Goal: Find specific page/section: Find specific page/section

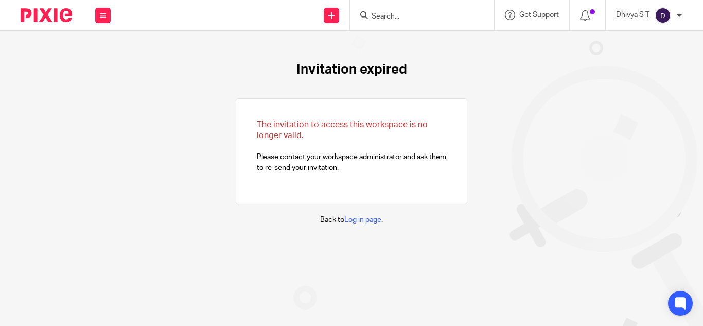
click at [399, 14] on input "Search" at bounding box center [417, 16] width 93 height 9
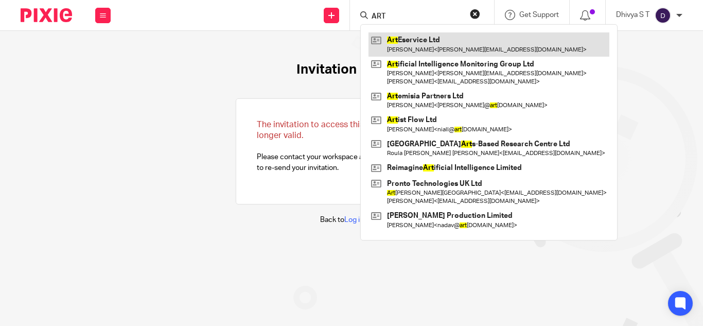
type input "ART"
click at [445, 45] on link at bounding box center [489, 44] width 241 height 24
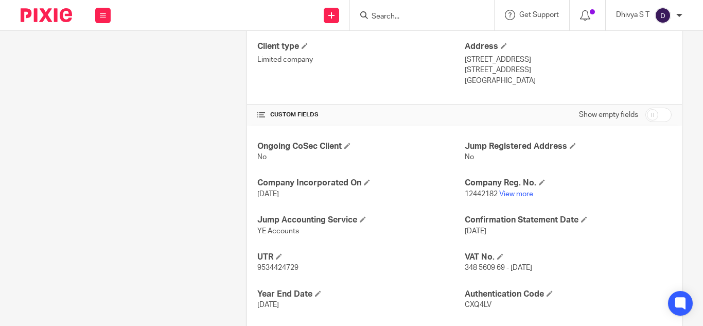
scroll to position [377, 0]
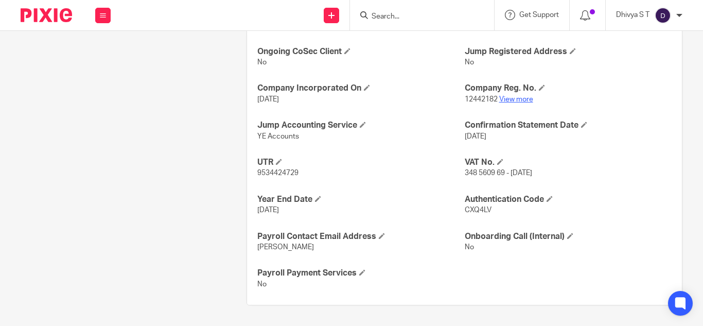
click at [506, 100] on link "View more" at bounding box center [516, 99] width 34 height 7
click at [393, 13] on input "Search" at bounding box center [417, 16] width 93 height 9
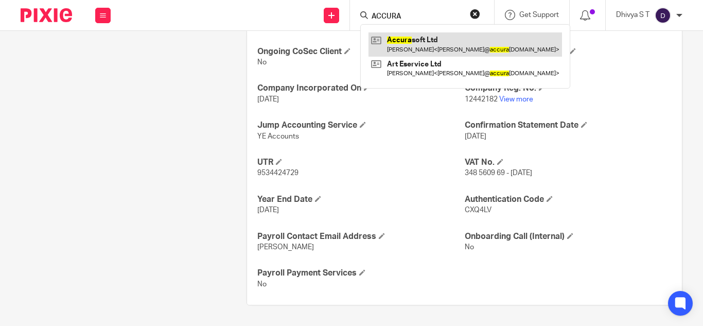
type input "ACCURA"
click at [429, 47] on link at bounding box center [466, 44] width 194 height 24
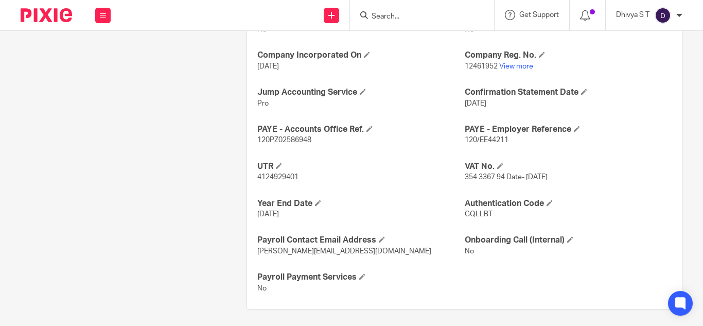
scroll to position [414, 0]
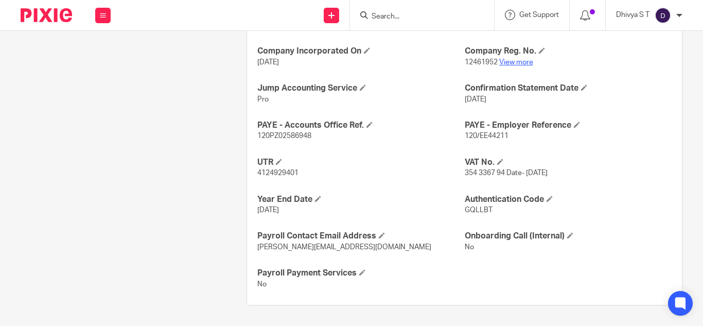
click at [512, 62] on link "View more" at bounding box center [516, 62] width 34 height 7
